Goal: Task Accomplishment & Management: Manage account settings

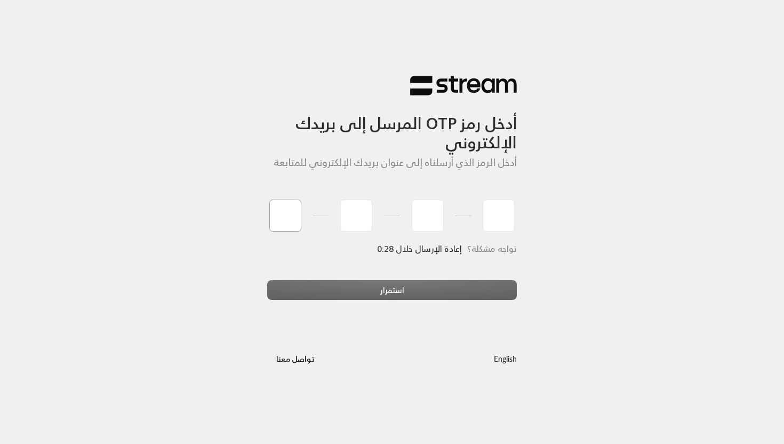
type input "2"
type input "4"
type input "8"
type input "9"
click at [415, 286] on div "استمرار" at bounding box center [392, 294] width 250 height 29
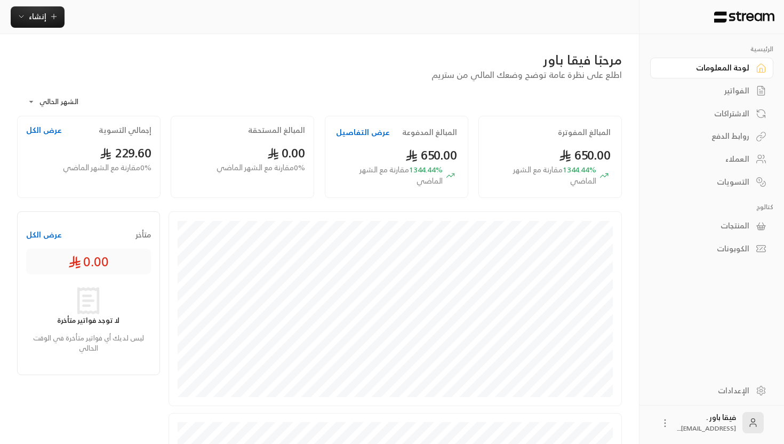
click at [726, 158] on div "العملاء" at bounding box center [706, 159] width 86 height 11
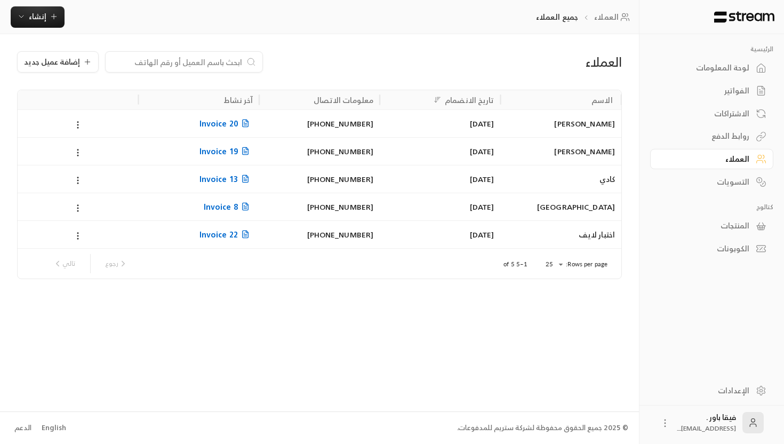
click at [733, 119] on div "الاشتراكات" at bounding box center [706, 113] width 86 height 11
